Goal: Find specific page/section: Find specific page/section

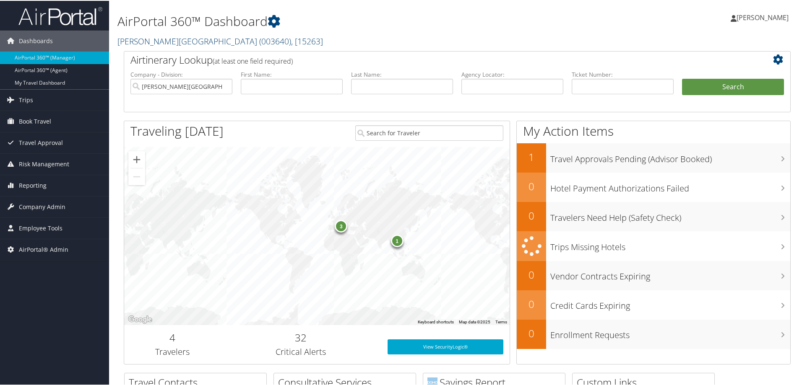
click at [158, 39] on link "Troy University ( 003640 ) , [ 15263 ]" at bounding box center [219, 40] width 205 height 11
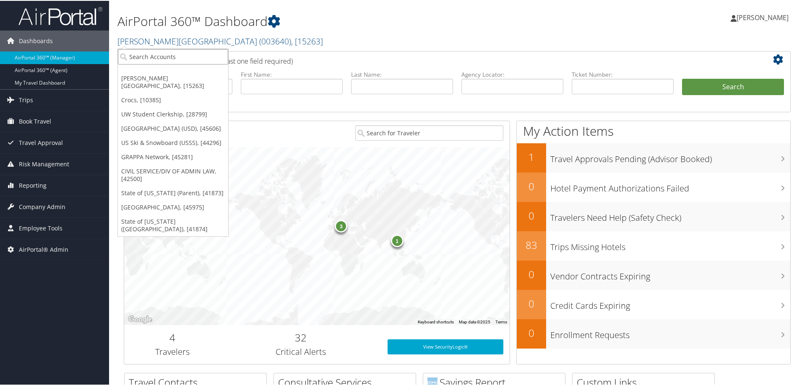
click at [162, 59] on input "search" at bounding box center [173, 56] width 110 height 16
type input "crocs"
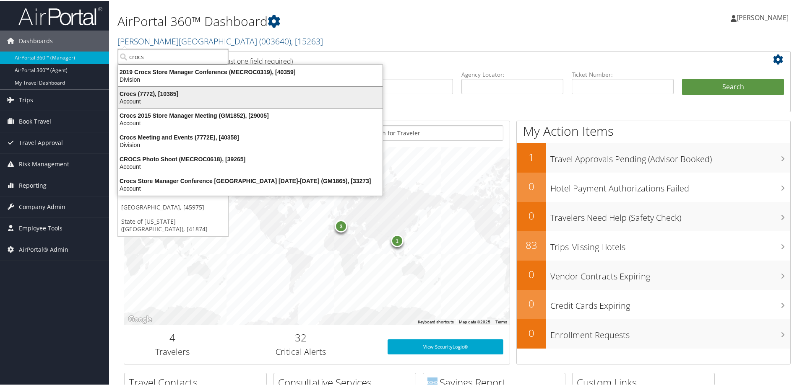
click at [157, 96] on div "Crocs (7772), [10385]" at bounding box center [250, 93] width 274 height 8
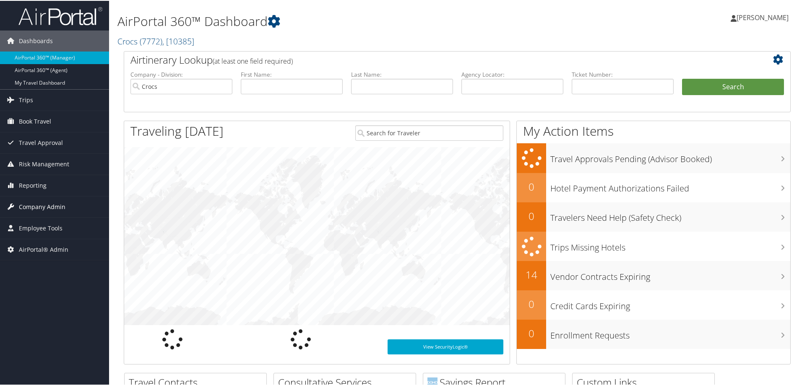
click at [59, 207] on span "Company Admin" at bounding box center [42, 206] width 47 height 21
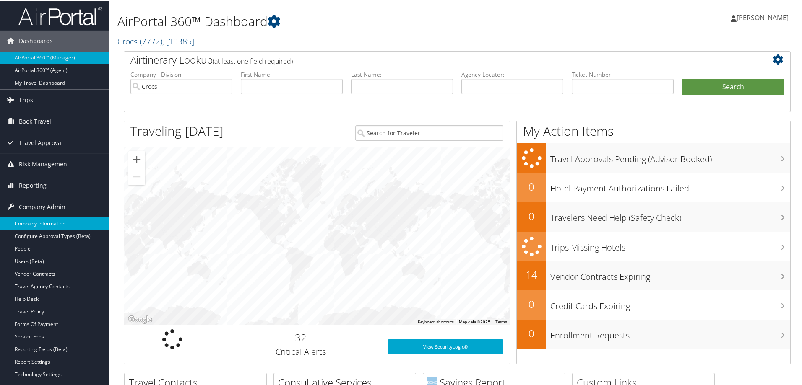
click at [55, 222] on link "Company Information" at bounding box center [54, 223] width 109 height 13
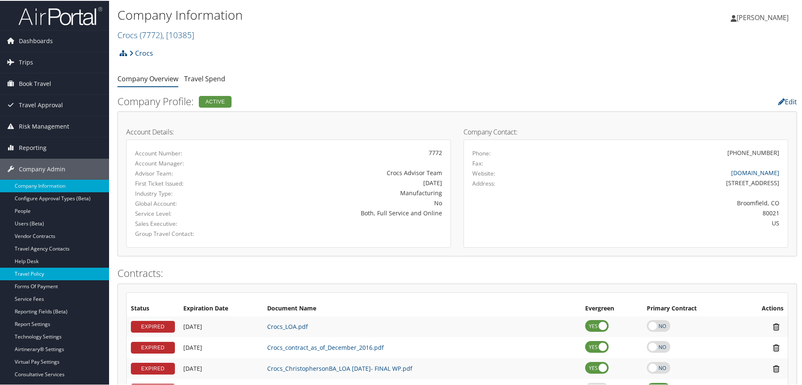
click at [38, 274] on link "Travel Policy" at bounding box center [54, 273] width 109 height 13
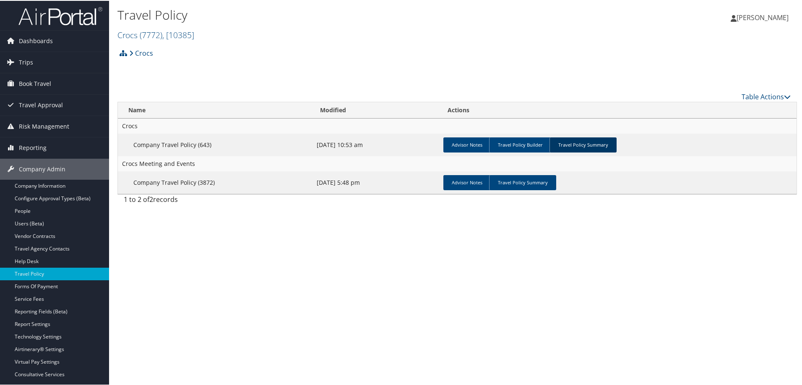
click at [578, 143] on link "Travel Policy Summary" at bounding box center [582, 144] width 67 height 15
